Goal: Task Accomplishment & Management: Use online tool/utility

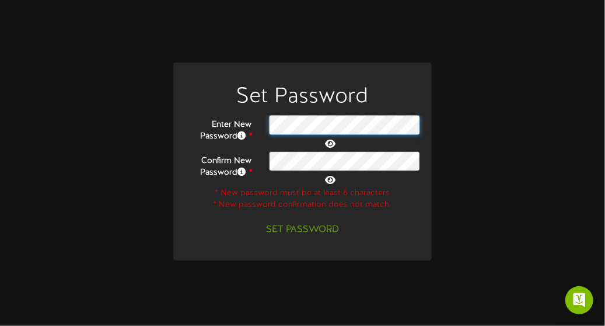
click at [268, 127] on div at bounding box center [344, 125] width 169 height 20
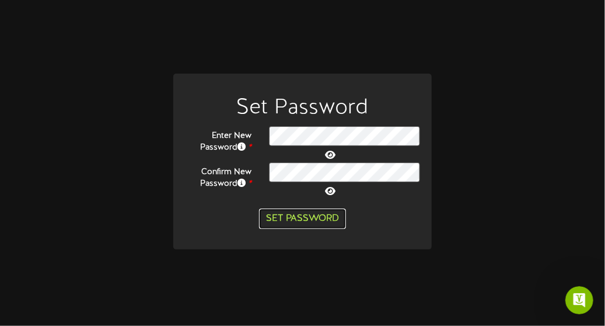
click at [301, 220] on button "Set Password" at bounding box center [302, 218] width 87 height 20
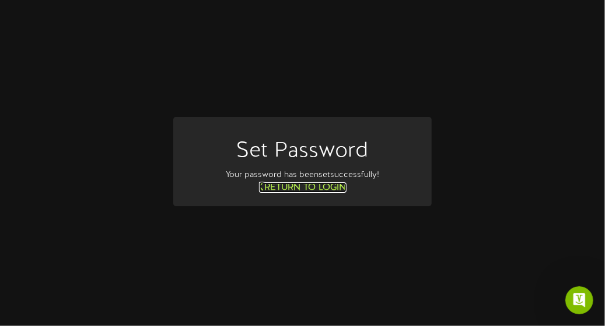
click at [314, 187] on link "Return to Login" at bounding box center [303, 187] width 88 height 11
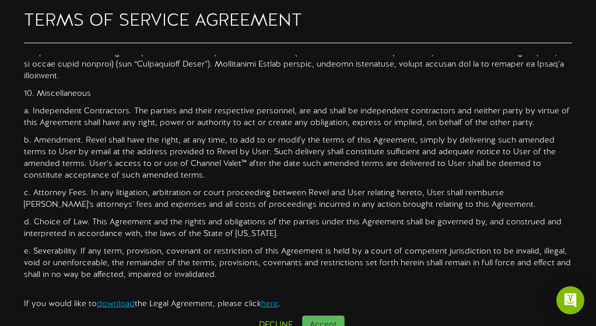
scroll to position [9, 0]
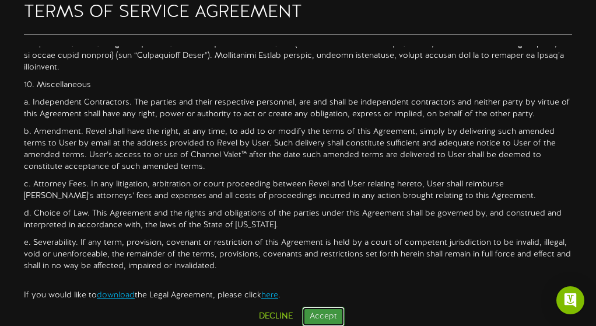
click at [317, 313] on button "Accept" at bounding box center [323, 316] width 43 height 20
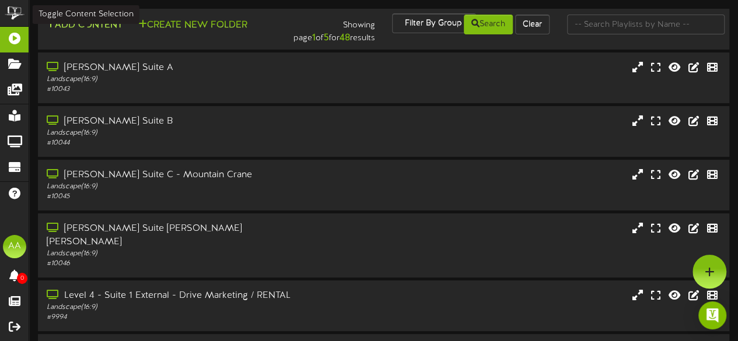
click at [83, 22] on button "Add Content" at bounding box center [84, 25] width 83 height 15
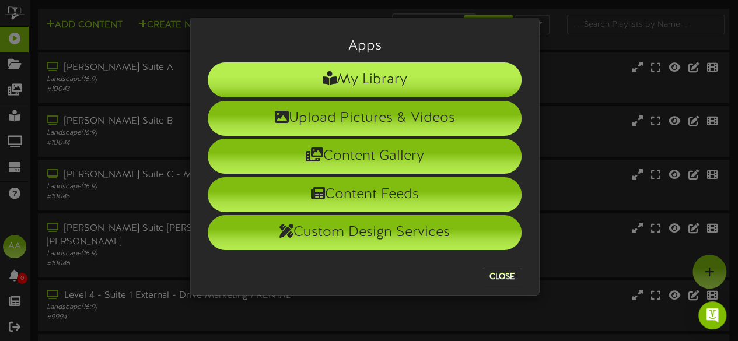
click at [347, 72] on li "My Library" at bounding box center [365, 79] width 314 height 35
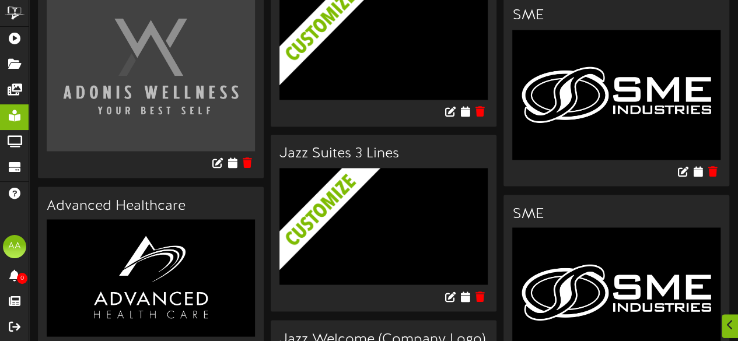
scroll to position [937, 0]
